Goal: Task Accomplishment & Management: Manage account settings

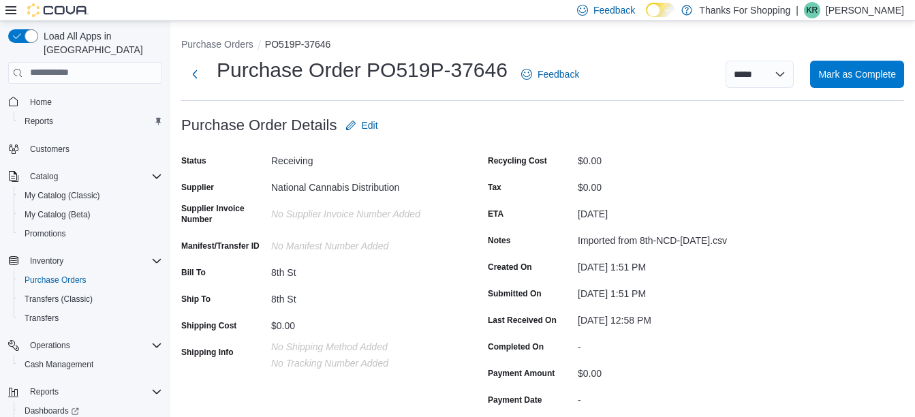
click at [873, 14] on p "Kelly Reid" at bounding box center [865, 10] width 78 height 16
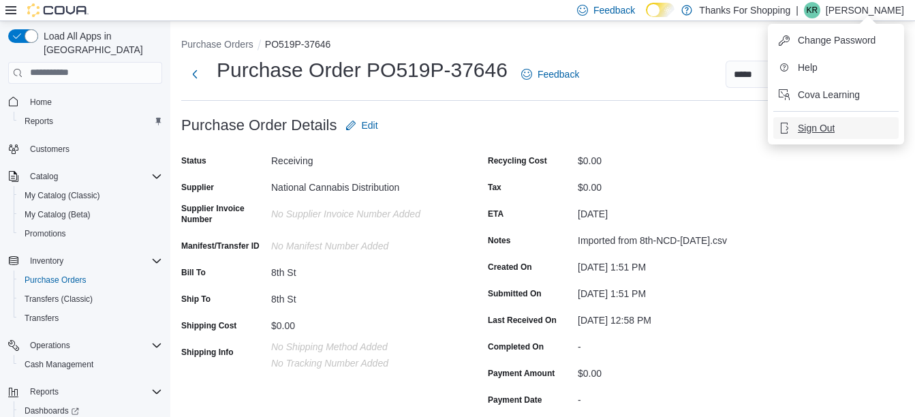
click at [820, 125] on span "Sign Out" at bounding box center [816, 128] width 37 height 14
